Goal: Book appointment/travel/reservation

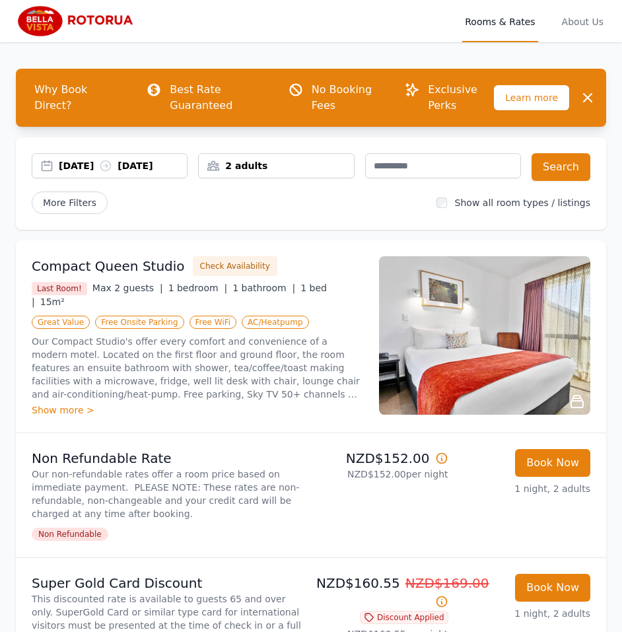
click at [240, 172] on div "2 adults" at bounding box center [276, 165] width 155 height 13
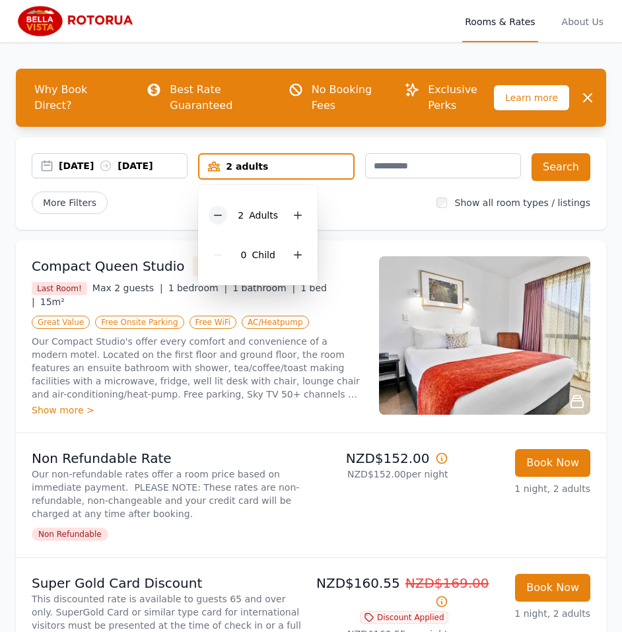
click at [211, 215] on div at bounding box center [218, 215] width 19 height 19
click at [578, 169] on button "Search" at bounding box center [561, 167] width 59 height 28
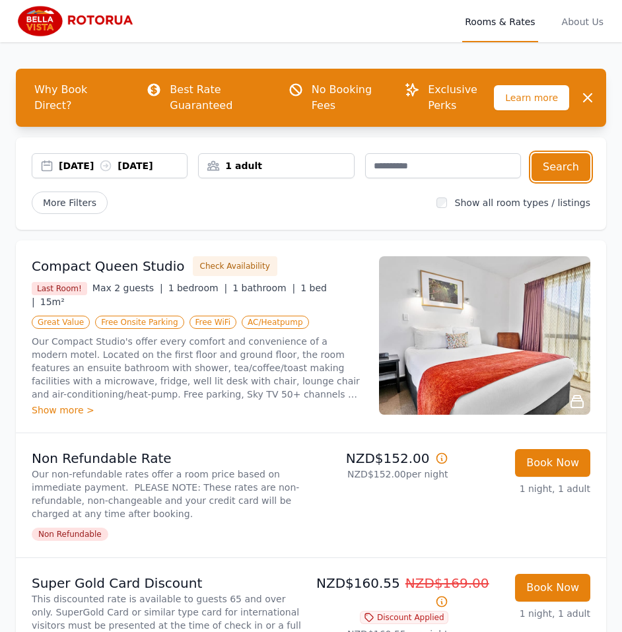
scroll to position [198, 0]
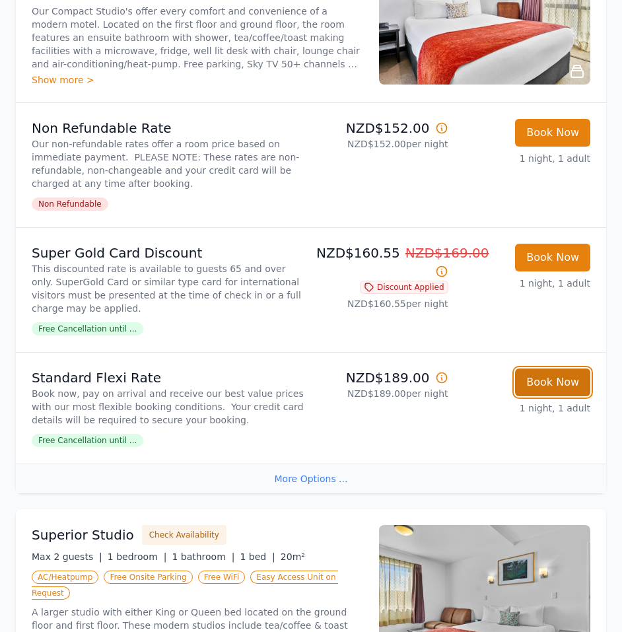
click at [560, 381] on button "Book Now" at bounding box center [552, 383] width 75 height 28
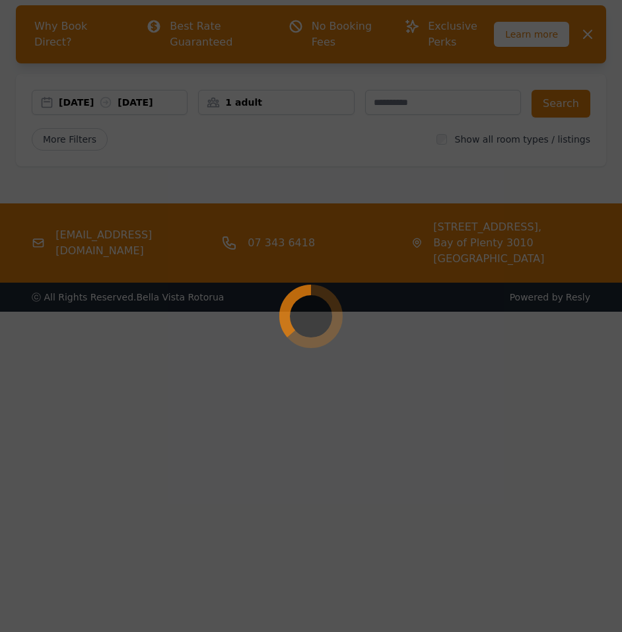
select select "**"
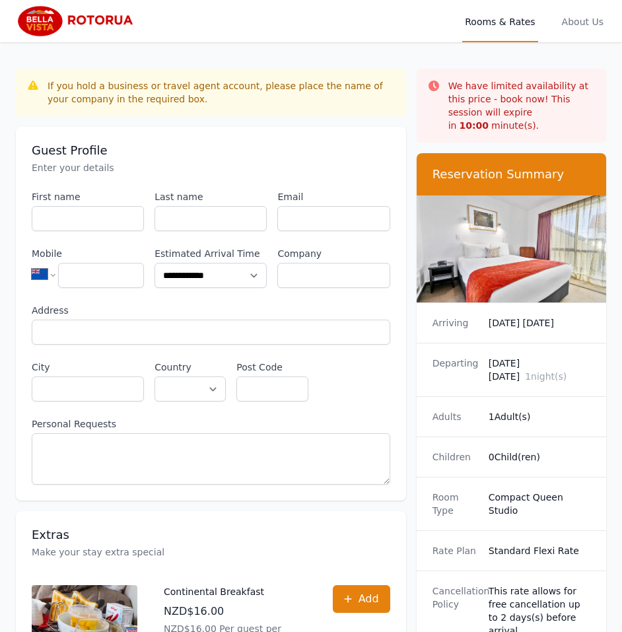
scroll to position [63, 0]
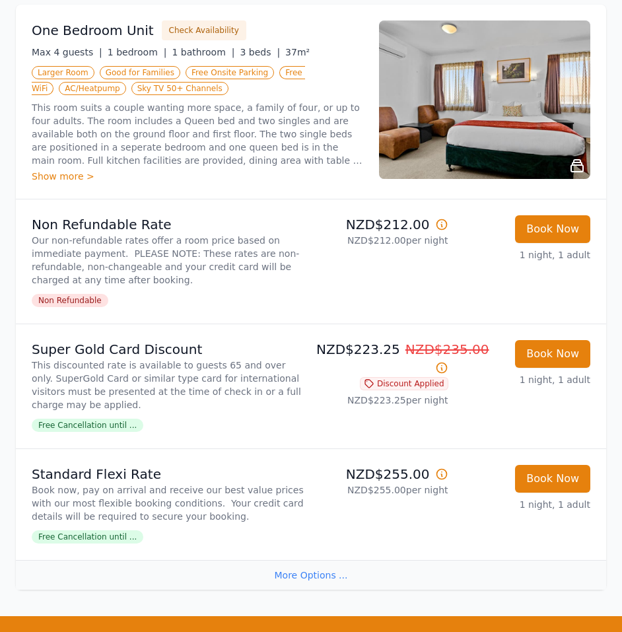
scroll to position [3383, 0]
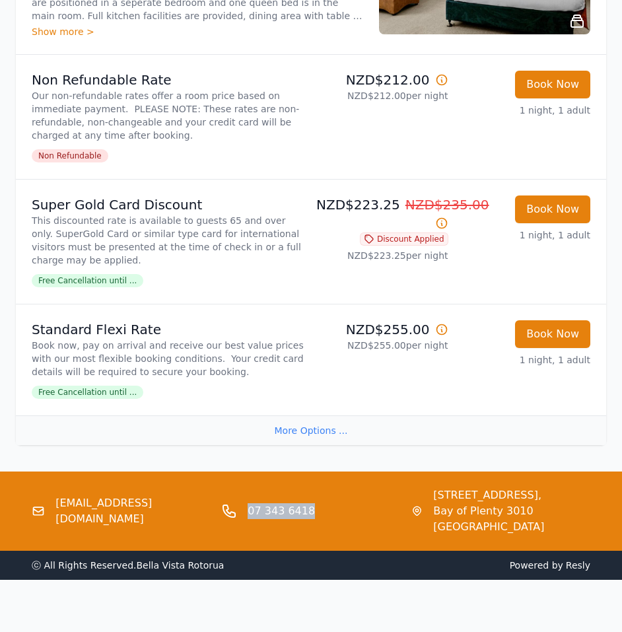
drag, startPoint x: 352, startPoint y: 508, endPoint x: 241, endPoint y: 498, distance: 112.1
click at [241, 498] on div "07 343 6418" at bounding box center [310, 512] width 179 height 48
copy link "07 343 6418"
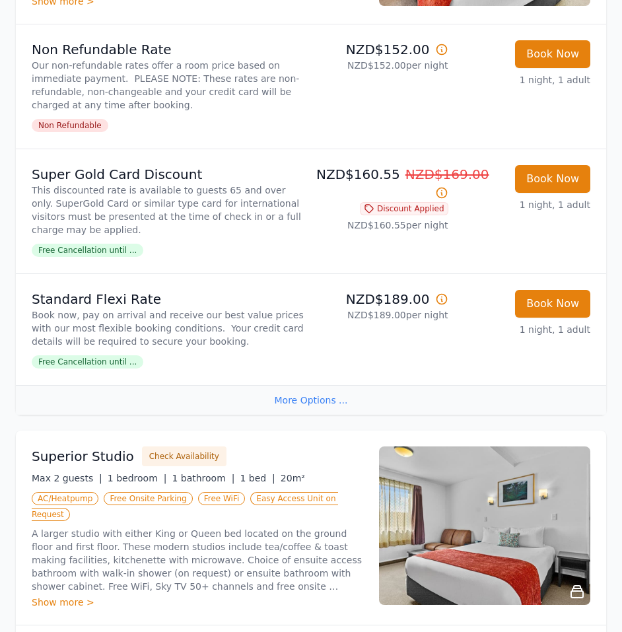
scroll to position [0, 0]
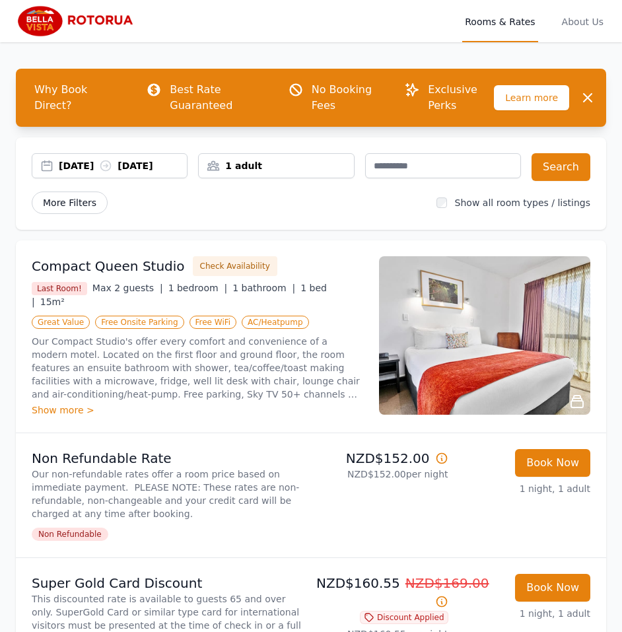
click at [85, 208] on span "More Filters" at bounding box center [70, 203] width 76 height 22
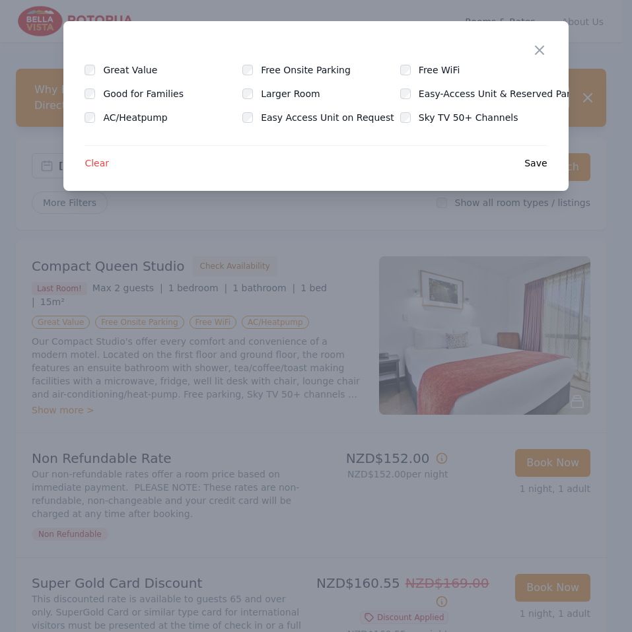
click at [542, 159] on span "Save" at bounding box center [536, 163] width 22 height 13
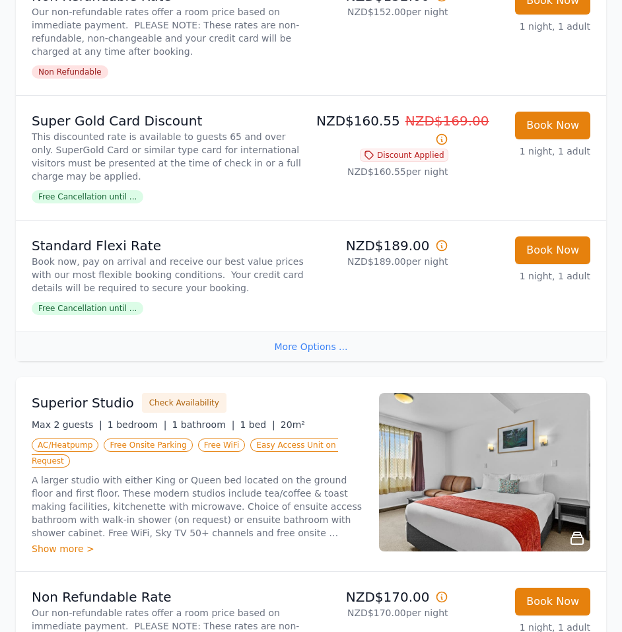
scroll to position [595, 0]
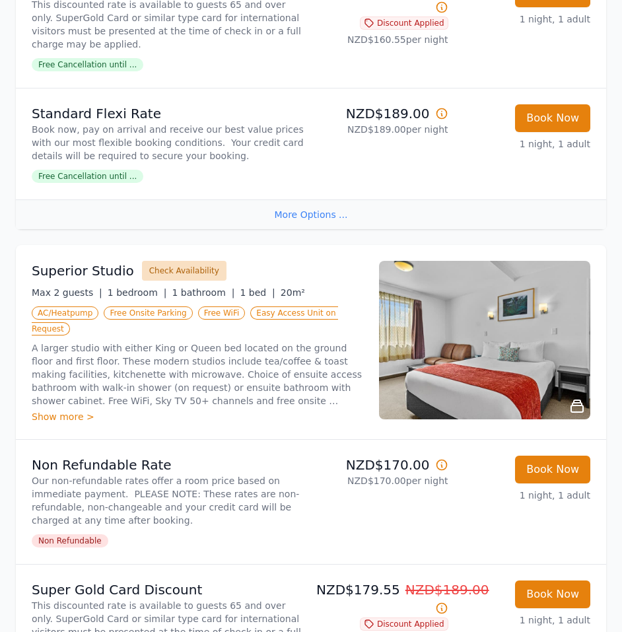
click at [178, 270] on button "Check Availability" at bounding box center [184, 271] width 85 height 20
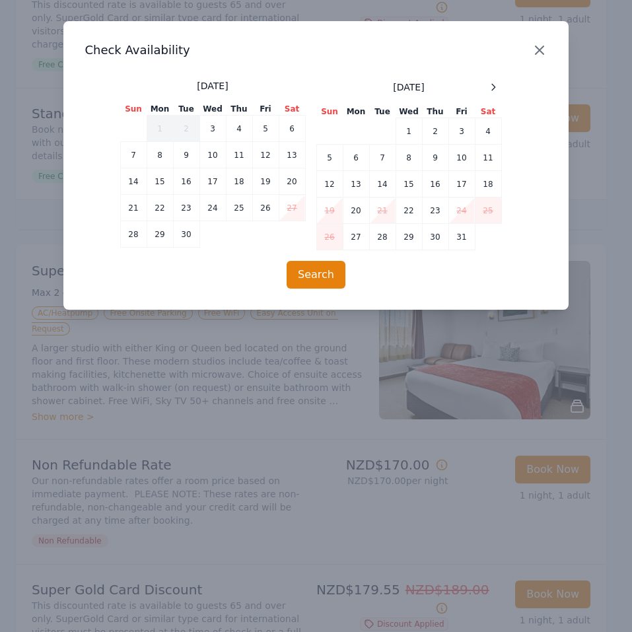
click at [537, 49] on icon "button" at bounding box center [540, 50] width 16 height 16
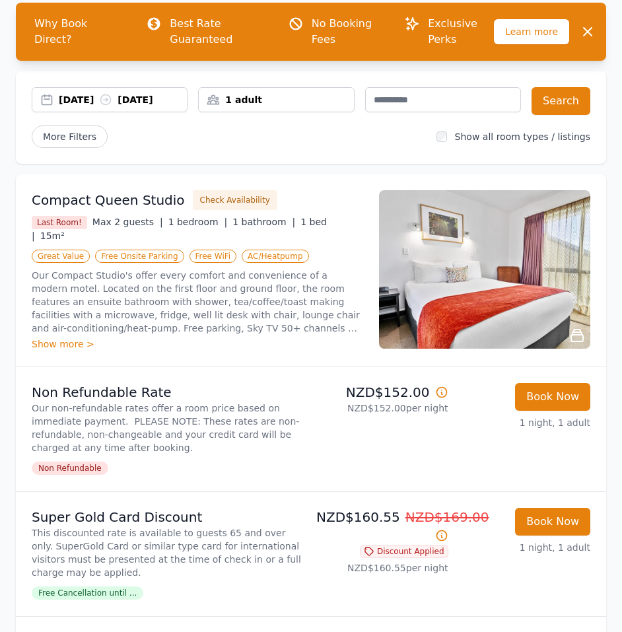
scroll to position [0, 0]
